Goal: Communication & Community: Share content

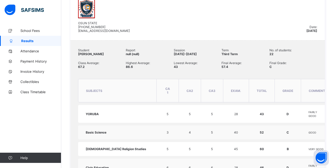
scroll to position [113, 0]
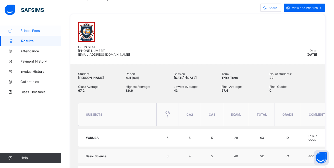
click at [34, 30] on span "School Fees" at bounding box center [40, 31] width 41 height 4
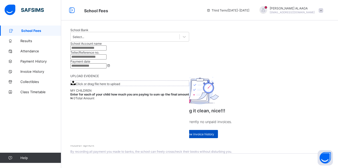
click at [200, 134] on span "View invoice history" at bounding box center [199, 134] width 29 height 4
click at [29, 42] on span "Results" at bounding box center [40, 41] width 41 height 4
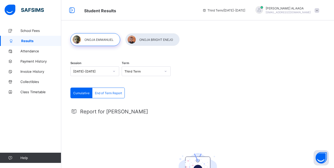
click at [149, 73] on div "Third Term" at bounding box center [142, 71] width 36 height 4
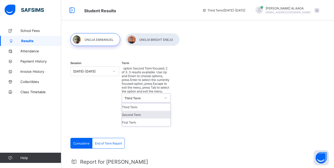
click at [145, 111] on div "Second Term" at bounding box center [146, 115] width 48 height 8
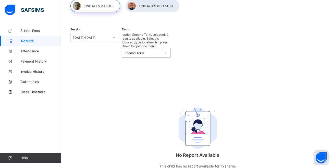
scroll to position [38, 0]
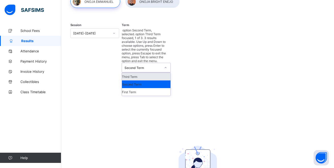
click at [156, 66] on div "Second Term" at bounding box center [142, 68] width 36 height 4
click at [146, 88] on div "First Term" at bounding box center [146, 92] width 48 height 8
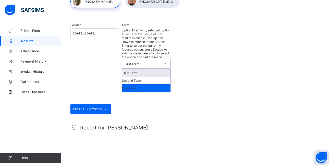
click at [166, 61] on icon at bounding box center [165, 63] width 3 height 5
click at [153, 76] on div "Second Term" at bounding box center [146, 80] width 48 height 8
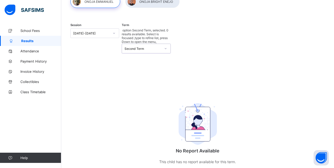
click at [166, 46] on icon at bounding box center [165, 48] width 3 height 5
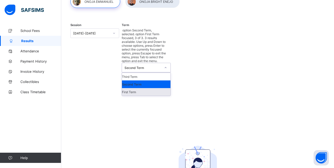
click at [153, 88] on div "First Term" at bounding box center [146, 92] width 48 height 8
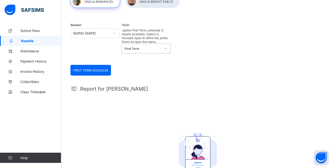
click at [167, 46] on icon at bounding box center [165, 48] width 3 height 5
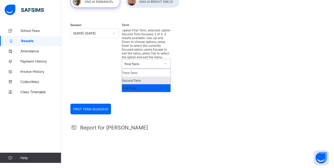
click at [150, 76] on div "Second Term" at bounding box center [146, 80] width 48 height 8
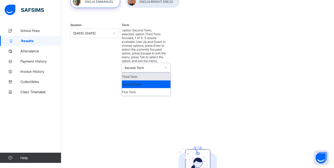
click at [167, 65] on icon at bounding box center [165, 67] width 3 height 5
click at [154, 73] on div "Third Term" at bounding box center [146, 77] width 48 height 8
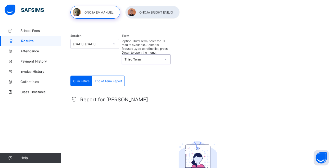
scroll to position [0, 0]
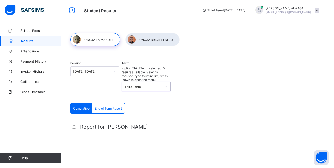
click at [157, 37] on div at bounding box center [152, 39] width 54 height 13
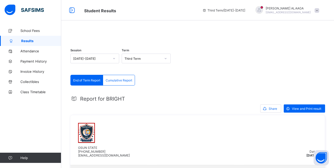
click at [96, 33] on div at bounding box center [197, 33] width 254 height 0
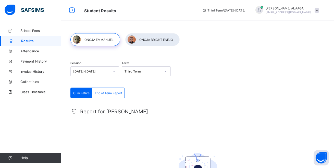
drag, startPoint x: 96, startPoint y: 40, endPoint x: 109, endPoint y: 49, distance: 15.4
click at [109, 49] on div "Session [DATE]-[DATE] Term Third Term Cumulative End of Term Report Cumulative …" at bounding box center [197, 133] width 272 height 217
click at [112, 93] on span "End of Term Report" at bounding box center [108, 93] width 27 height 4
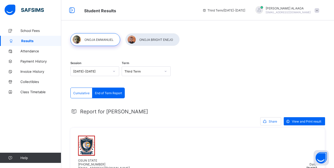
click at [274, 121] on span "Share" at bounding box center [272, 121] width 8 height 4
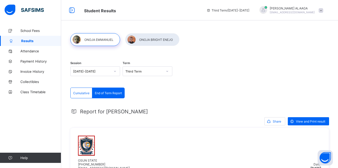
type input "**********"
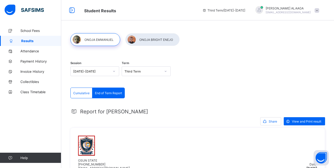
click at [166, 71] on icon at bounding box center [165, 71] width 3 height 5
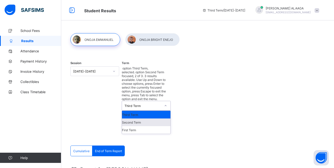
click at [152, 118] on div "Second Term" at bounding box center [146, 122] width 48 height 8
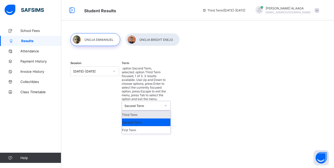
click at [166, 105] on icon at bounding box center [165, 105] width 2 height 1
click at [153, 126] on div "First Term" at bounding box center [146, 130] width 48 height 8
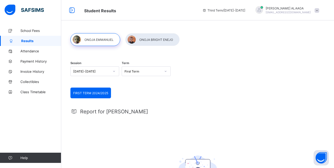
click at [159, 39] on div at bounding box center [152, 39] width 54 height 13
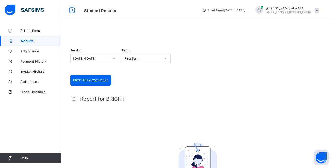
click at [156, 33] on div at bounding box center [197, 33] width 254 height 0
click at [151, 60] on div "First Term" at bounding box center [142, 59] width 36 height 4
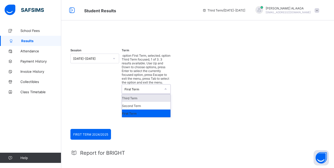
click at [145, 94] on div "Third Term" at bounding box center [146, 98] width 48 height 8
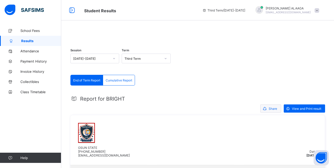
click at [276, 110] on span "Share" at bounding box center [272, 109] width 8 height 4
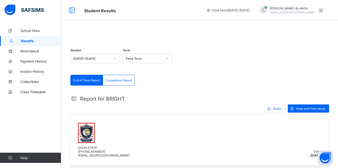
type input "**********"
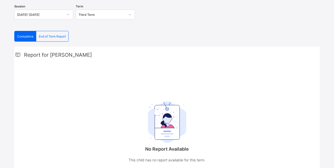
scroll to position [28, 0]
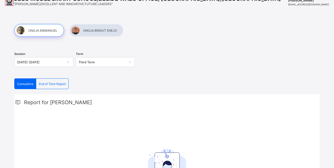
click at [100, 31] on div at bounding box center [96, 30] width 54 height 13
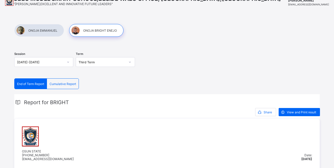
click at [51, 31] on div at bounding box center [39, 30] width 50 height 13
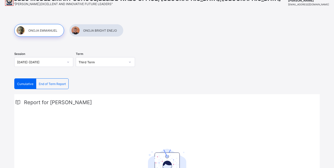
click at [86, 29] on div at bounding box center [96, 30] width 54 height 13
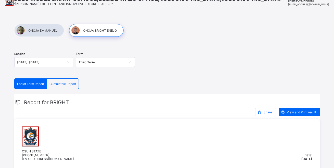
click at [42, 31] on div at bounding box center [39, 30] width 50 height 13
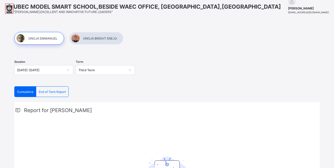
scroll to position [3, 0]
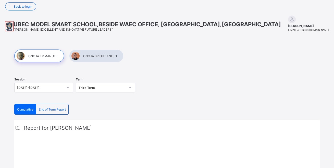
click at [97, 86] on div "Third Term" at bounding box center [101, 88] width 47 height 4
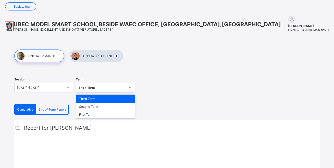
click at [98, 98] on div "Third Term" at bounding box center [105, 99] width 58 height 8
click at [121, 88] on div "Third Term" at bounding box center [101, 88] width 47 height 4
click at [115, 108] on div "Second Term" at bounding box center [105, 106] width 58 height 8
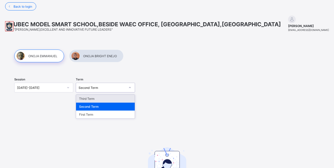
click at [103, 88] on div "Second Term" at bounding box center [101, 88] width 47 height 4
click at [99, 98] on div "Third Term" at bounding box center [105, 99] width 58 height 8
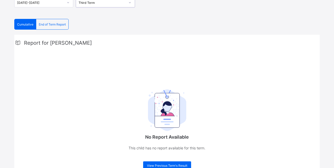
scroll to position [0, 0]
